Goal: Task Accomplishment & Management: Complete application form

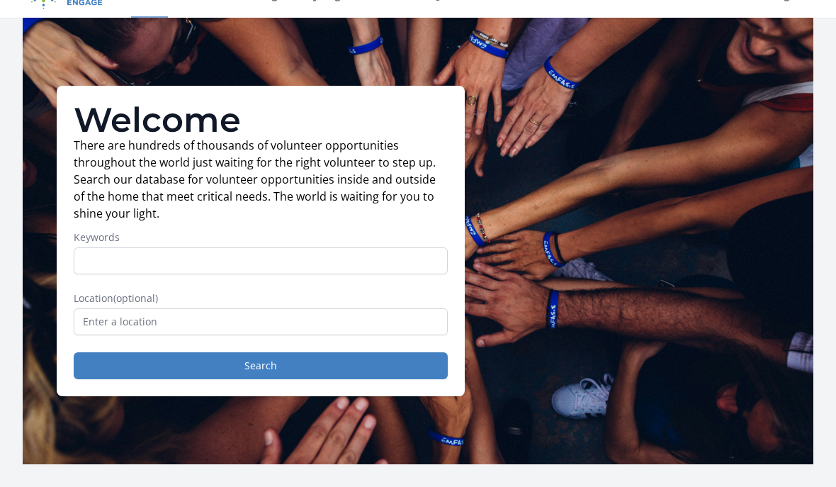
scroll to position [28, 0]
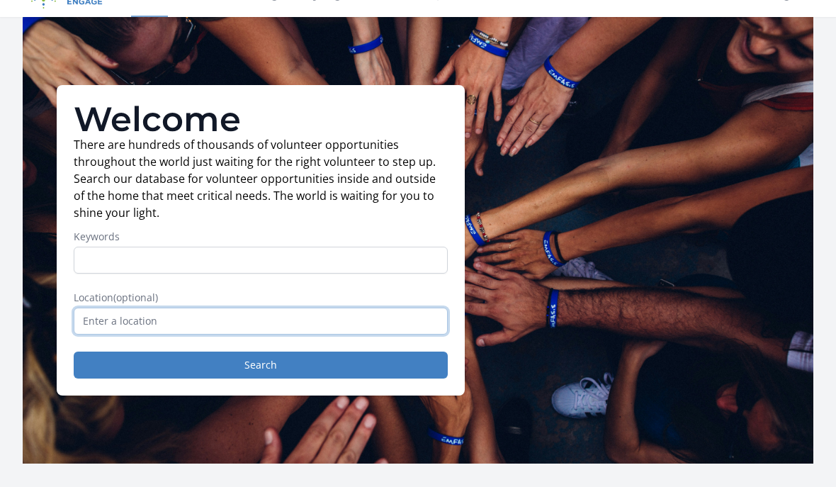
click at [101, 314] on input "text" at bounding box center [261, 320] width 374 height 27
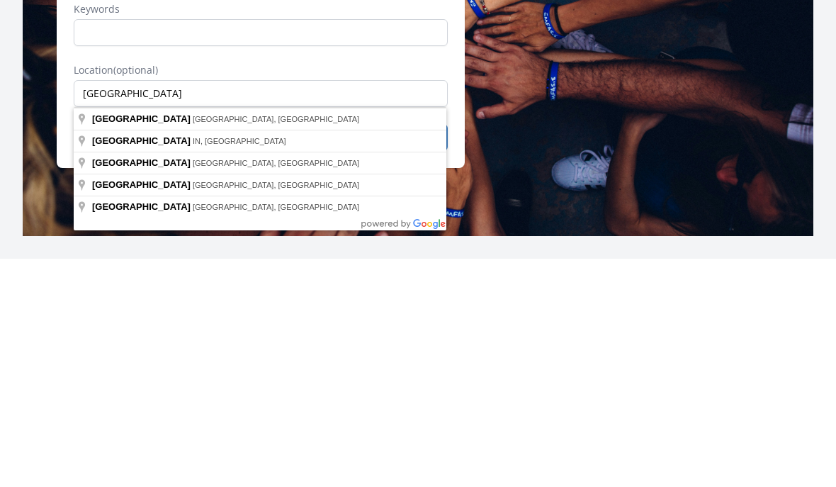
type input "[GEOGRAPHIC_DATA], [GEOGRAPHIC_DATA], [GEOGRAPHIC_DATA]"
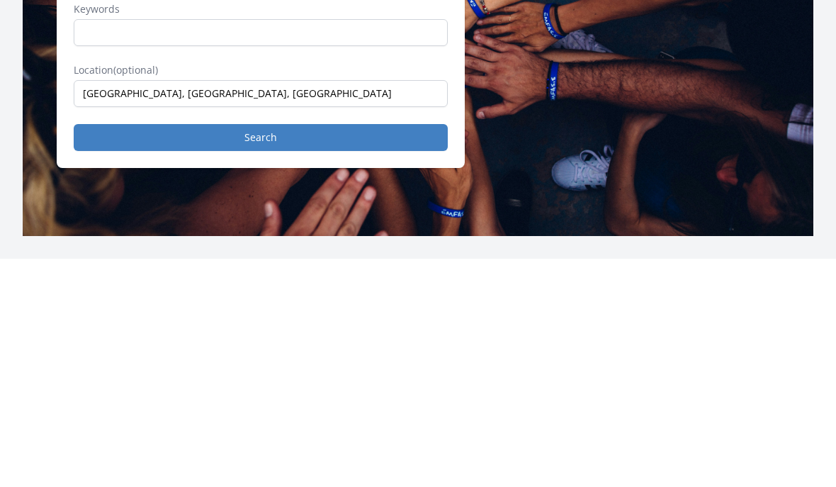
scroll to position [256, 0]
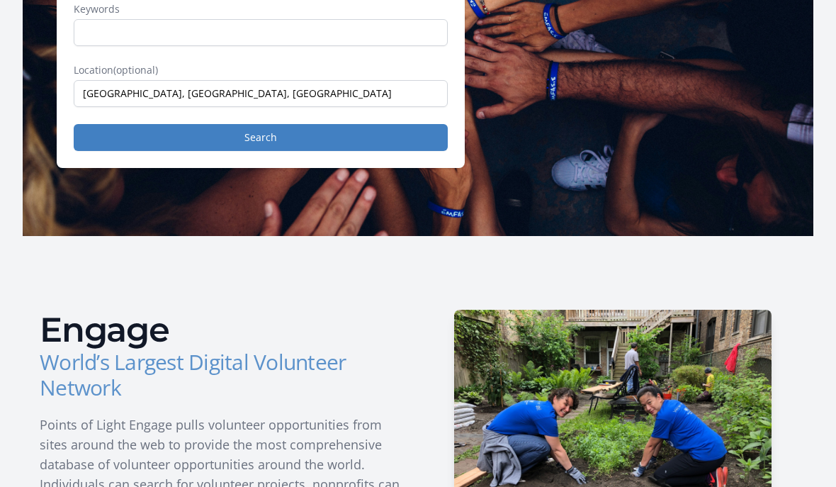
click at [334, 130] on button "Search" at bounding box center [261, 137] width 374 height 27
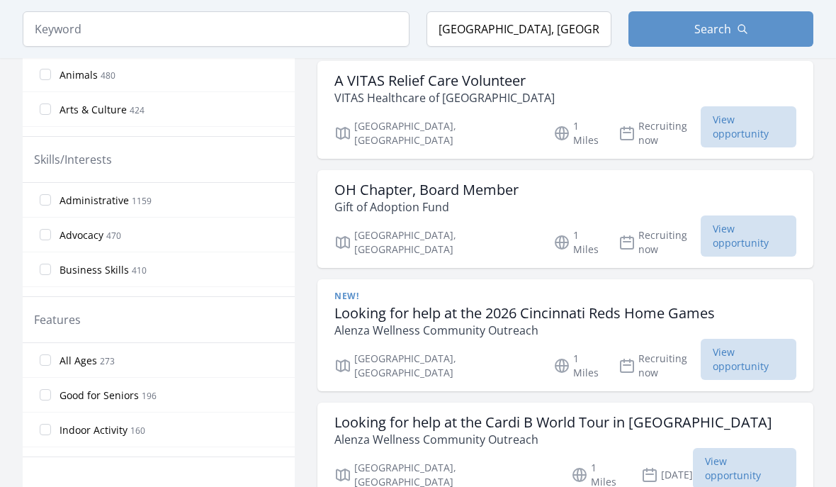
scroll to position [669, 0]
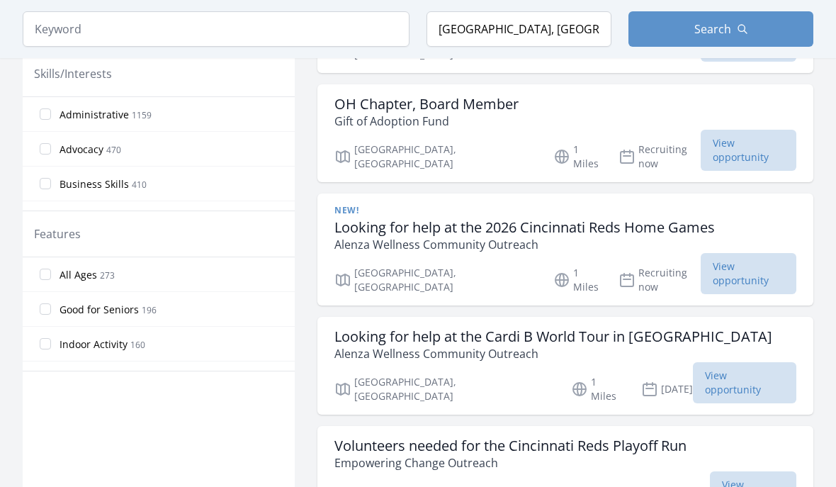
click at [604, 345] on p "Alenza Wellness Community Outreach" at bounding box center [553, 353] width 438 height 17
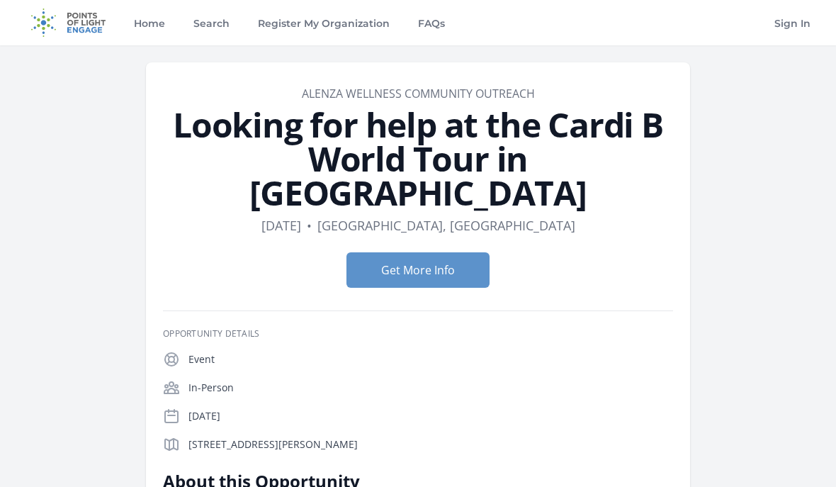
click at [440, 252] on button "Get More Info" at bounding box center [417, 269] width 143 height 35
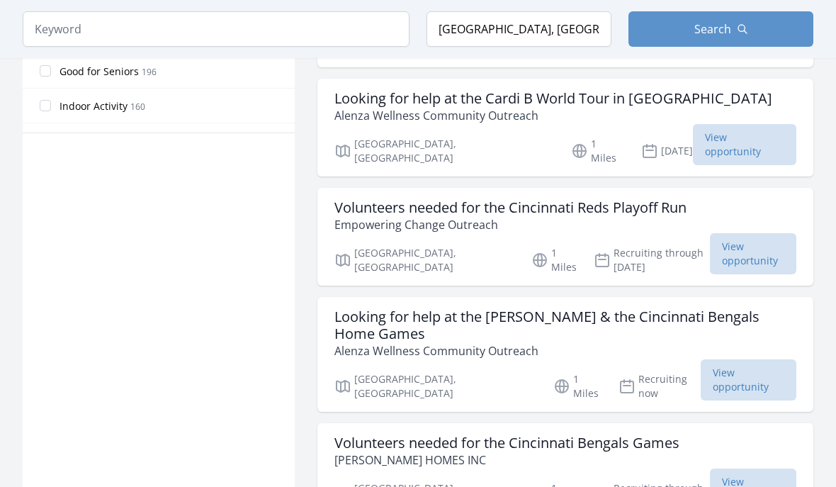
scroll to position [906, 0]
click at [613, 308] on h3 "Looking for help at the Joe Burrow & the Cincinnati Bengals Home Games" at bounding box center [565, 325] width 462 height 34
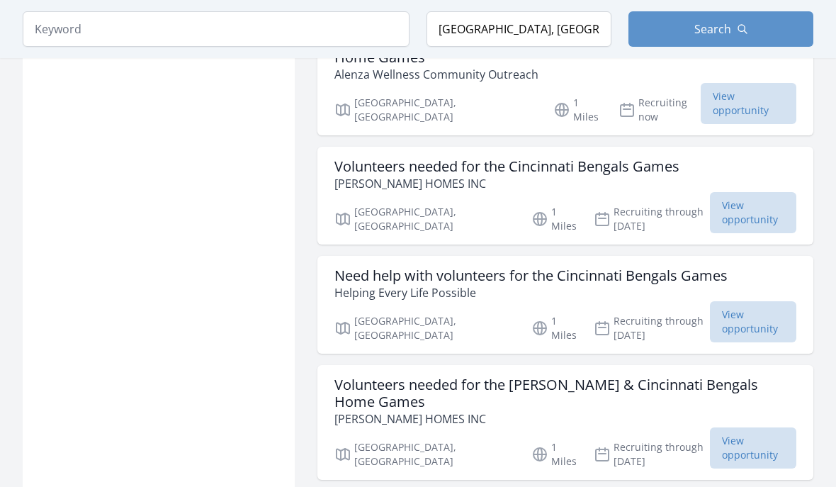
scroll to position [1185, 0]
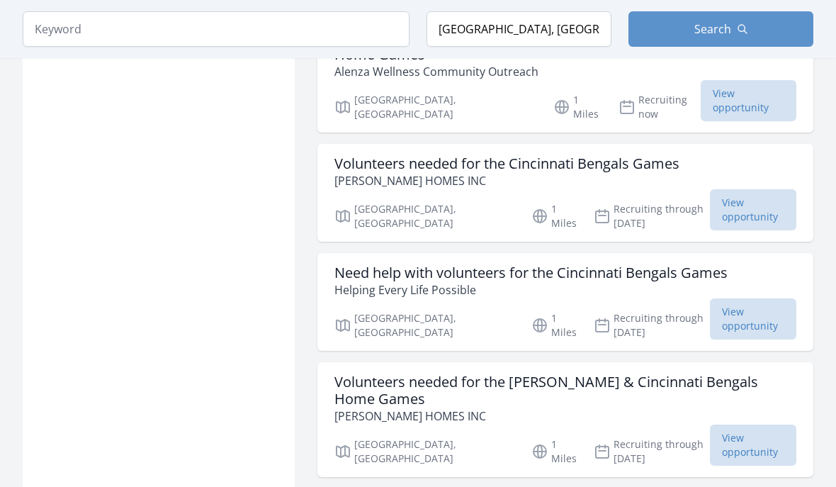
click at [507, 265] on h3 "Need help with volunteers for the Cincinnati Bengals Games" at bounding box center [530, 273] width 393 height 17
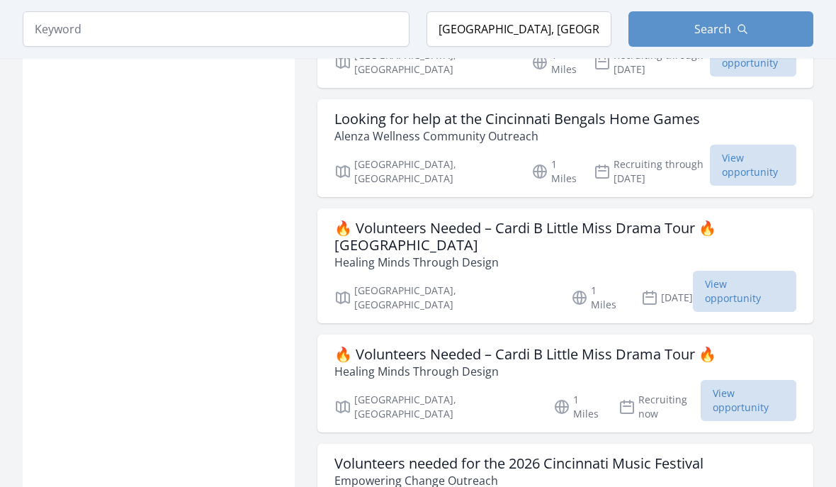
scroll to position [1575, 0]
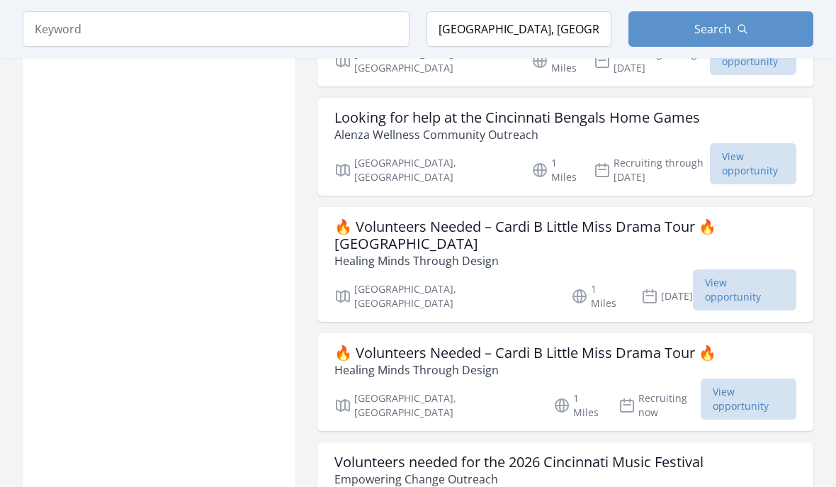
click at [484, 454] on h3 "Volunteers needed for the 2026 Cincinnati Music Festival" at bounding box center [518, 462] width 369 height 17
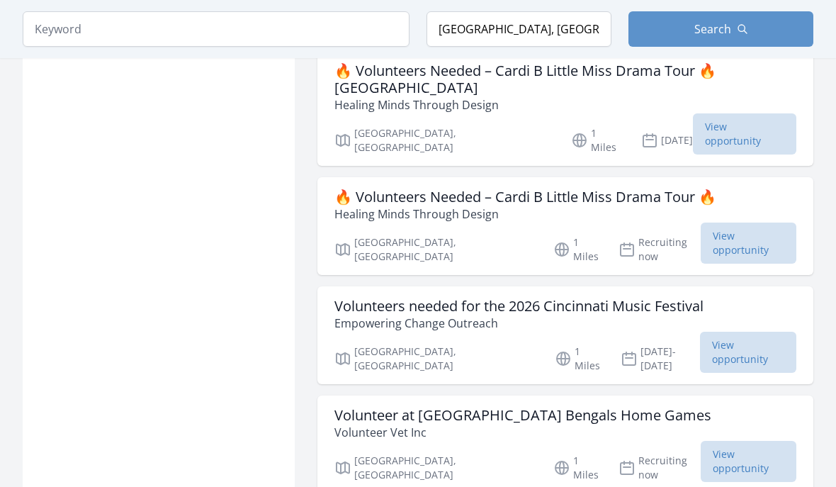
scroll to position [1768, 0]
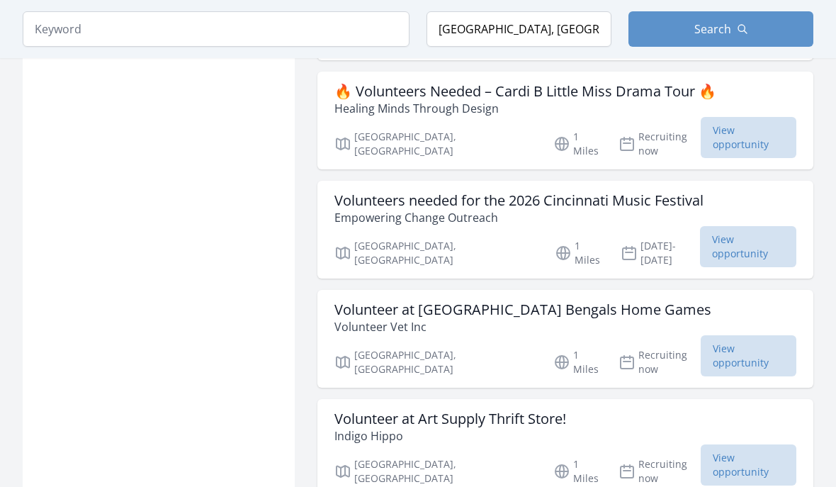
scroll to position [1837, 0]
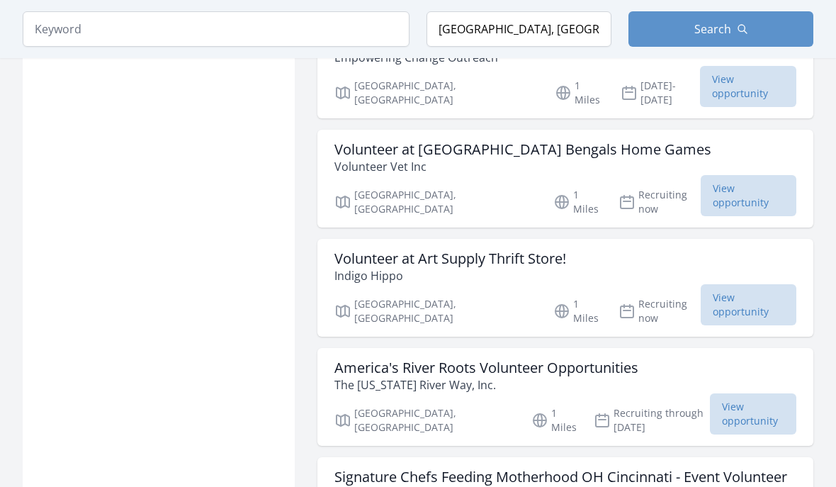
scroll to position [1997, 0]
click at [605, 468] on h3 "Signature Chefs Feeding Motherhood OH Cincinnati - Event Volunteer" at bounding box center [560, 476] width 453 height 17
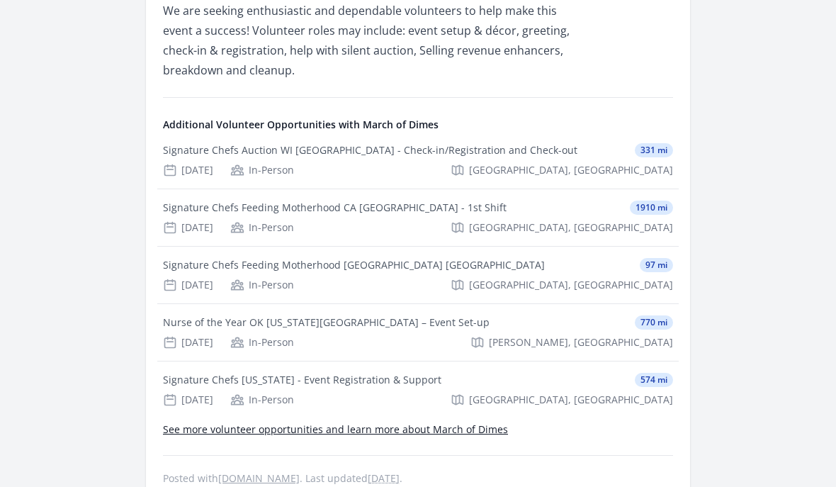
scroll to position [519, 0]
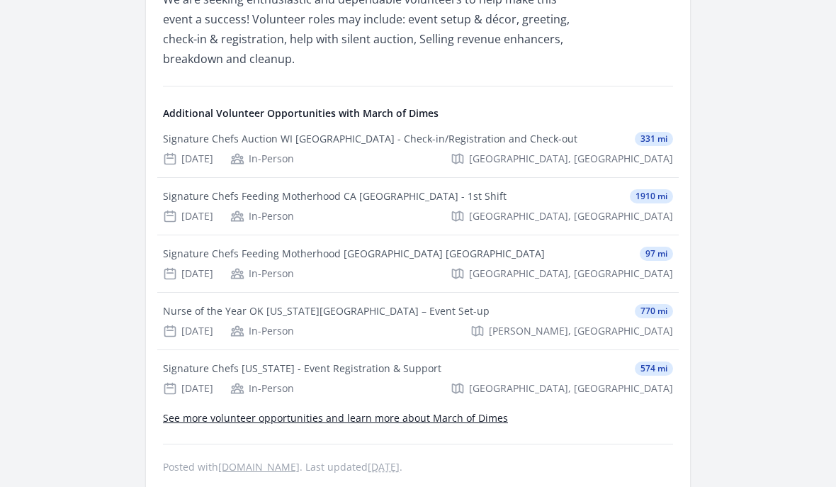
click at [455, 415] on link "See more volunteer opportunities and learn more about March of Dimes" at bounding box center [335, 417] width 345 height 13
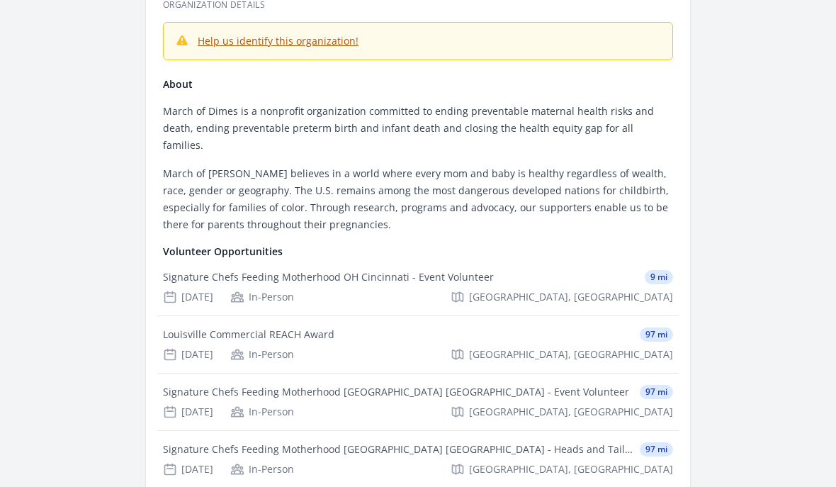
scroll to position [156, 0]
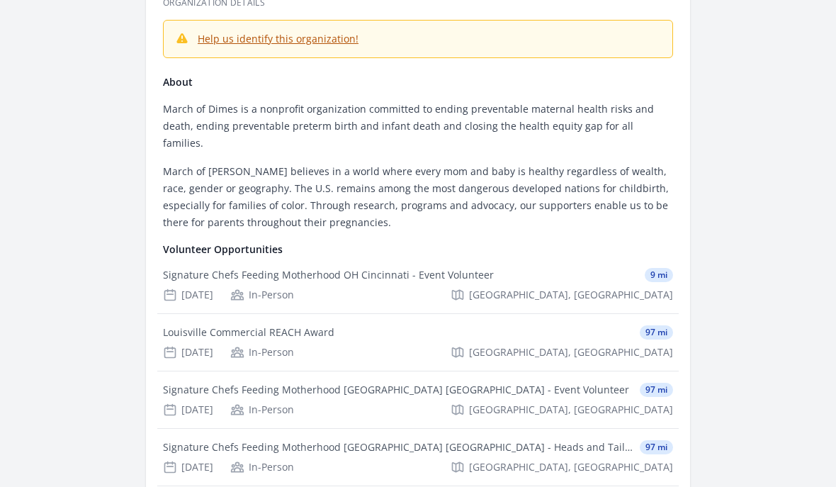
click at [421, 268] on div "Signature Chefs Feeding Motherhood OH Cincinnati - Event Volunteer" at bounding box center [328, 275] width 331 height 14
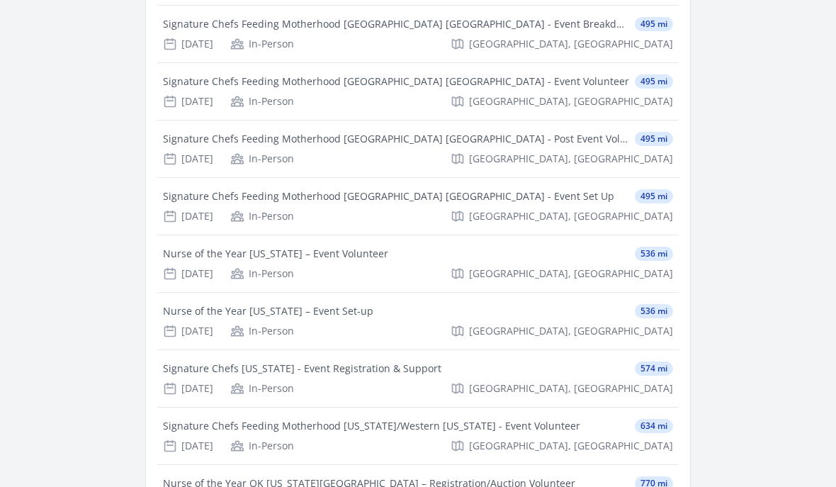
scroll to position [1335, 0]
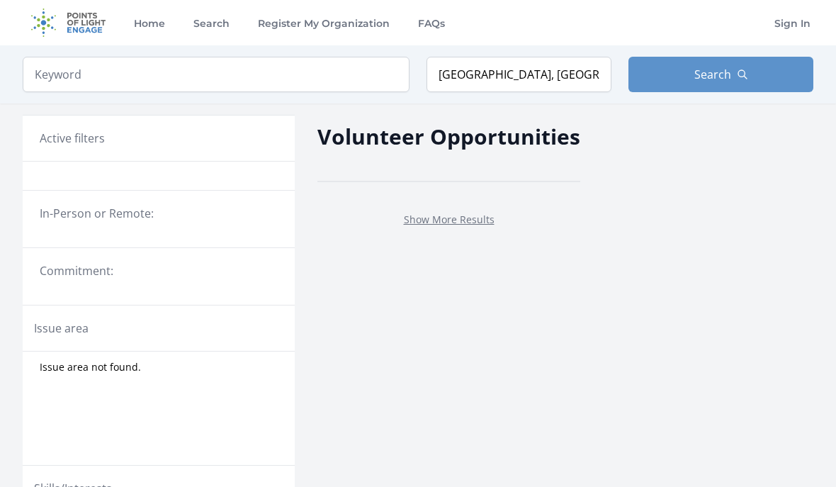
scroll to position [544, 0]
